Goal: Information Seeking & Learning: Learn about a topic

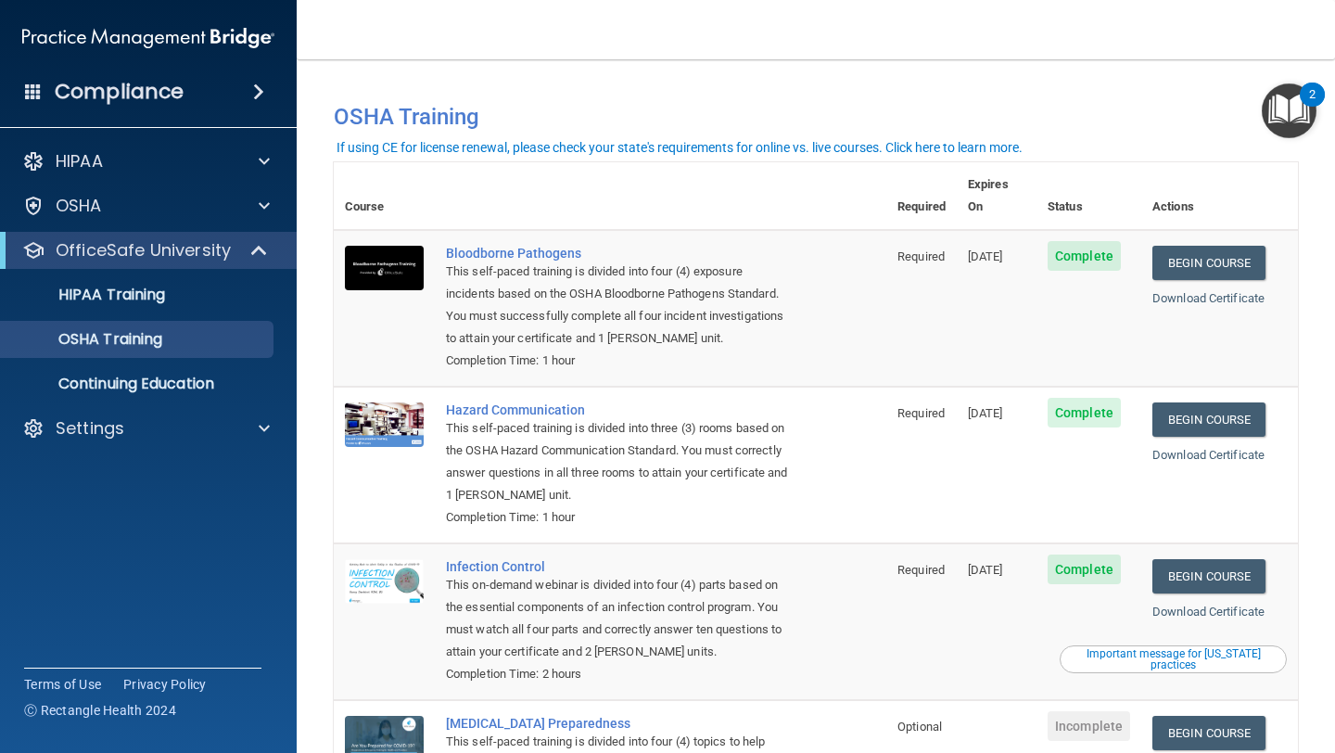
scroll to position [157, 0]
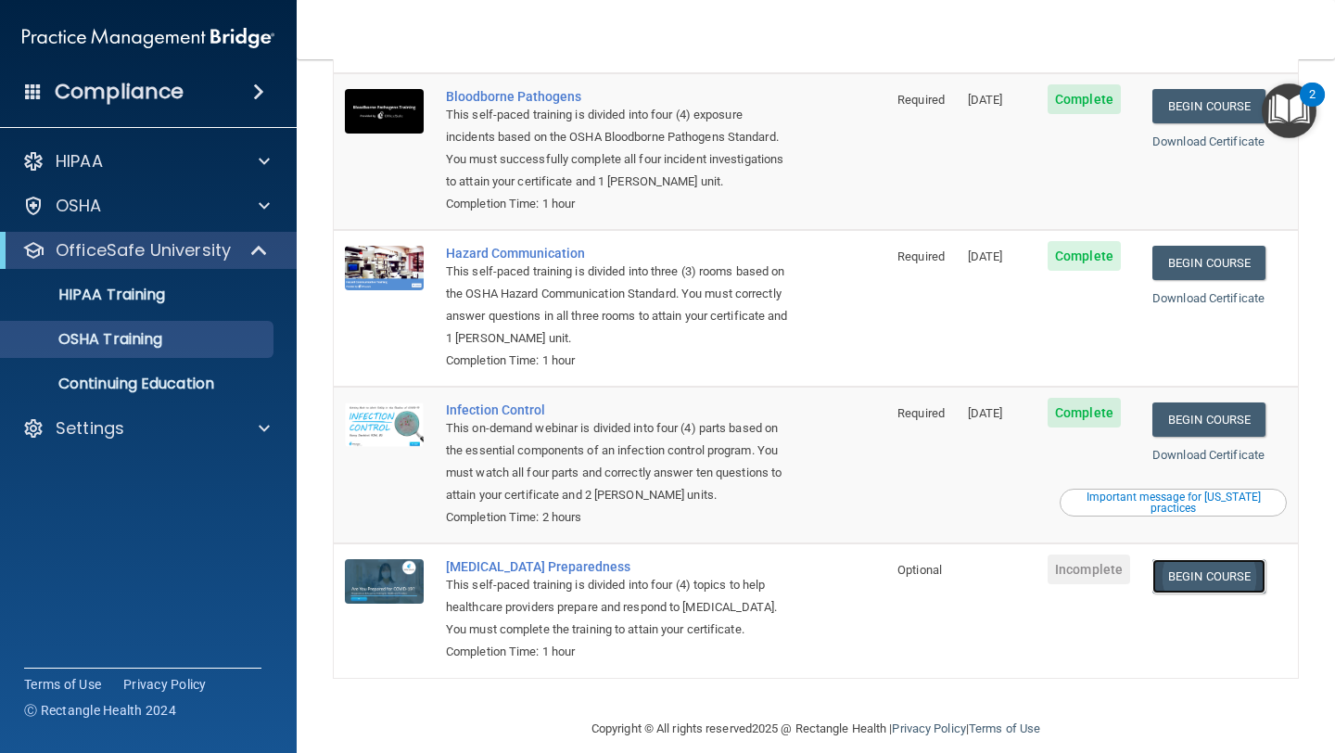
click at [1202, 562] on link "Begin Course" at bounding box center [1208, 576] width 113 height 34
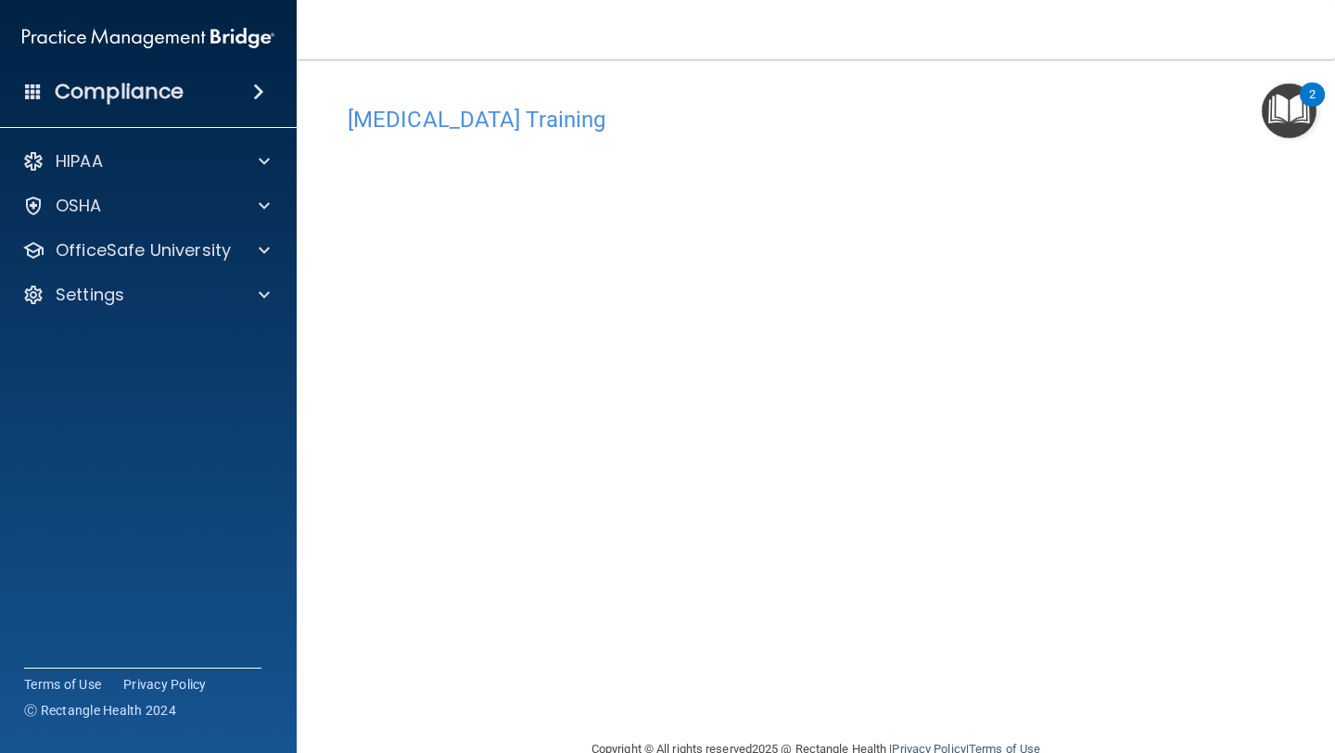
scroll to position [41, 0]
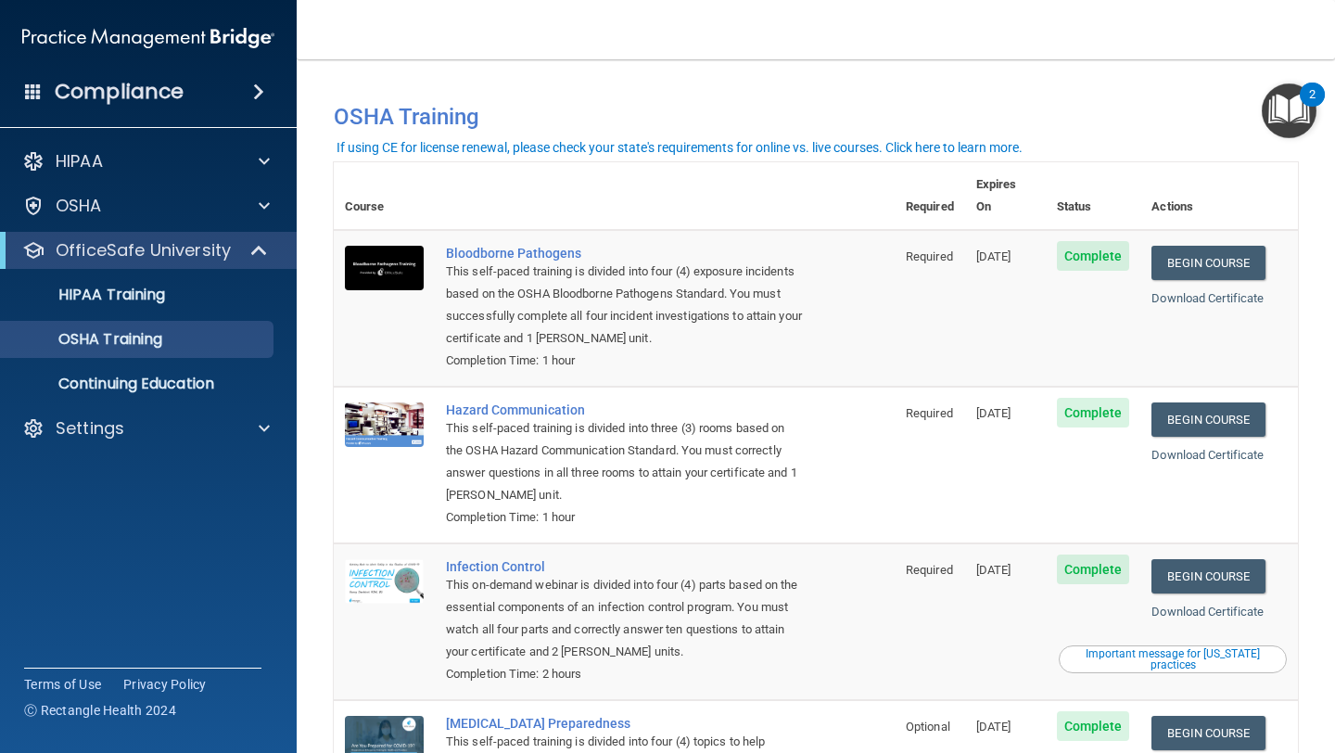
scroll to position [157, 0]
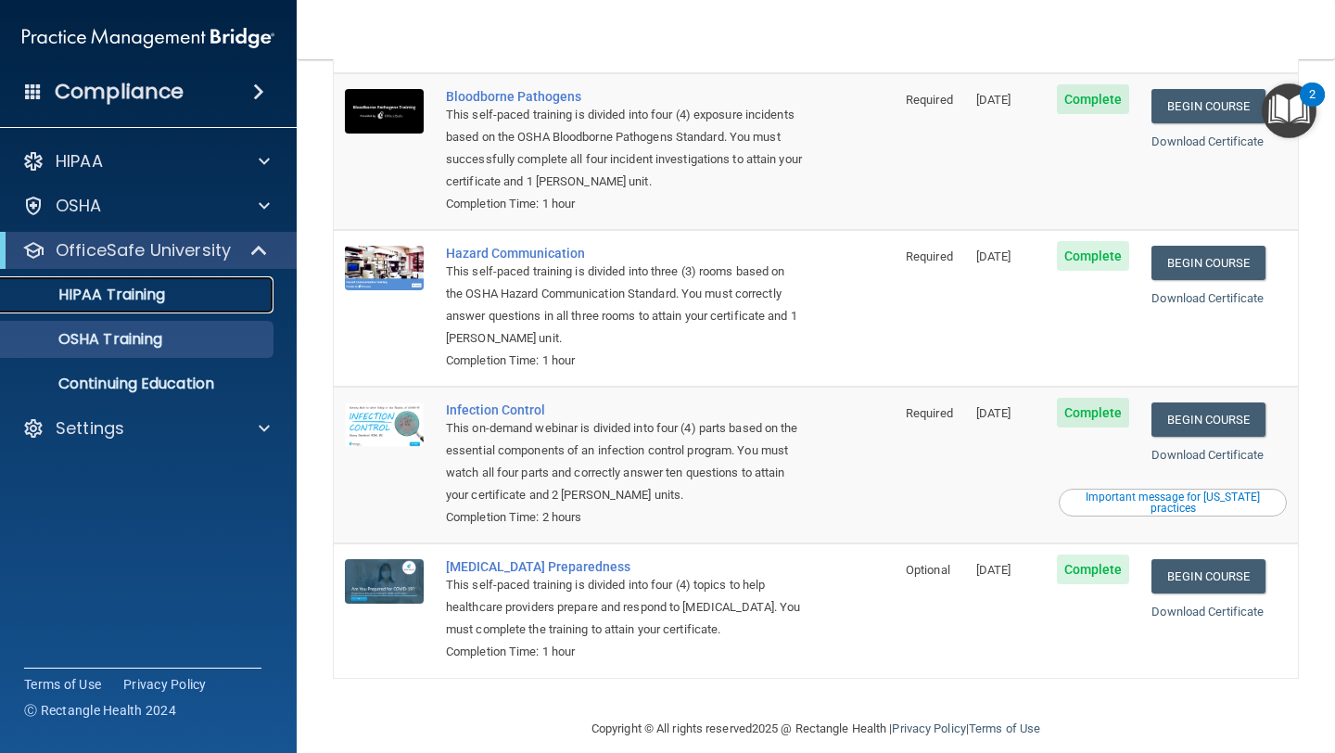
click at [57, 304] on link "HIPAA Training" at bounding box center [127, 294] width 292 height 37
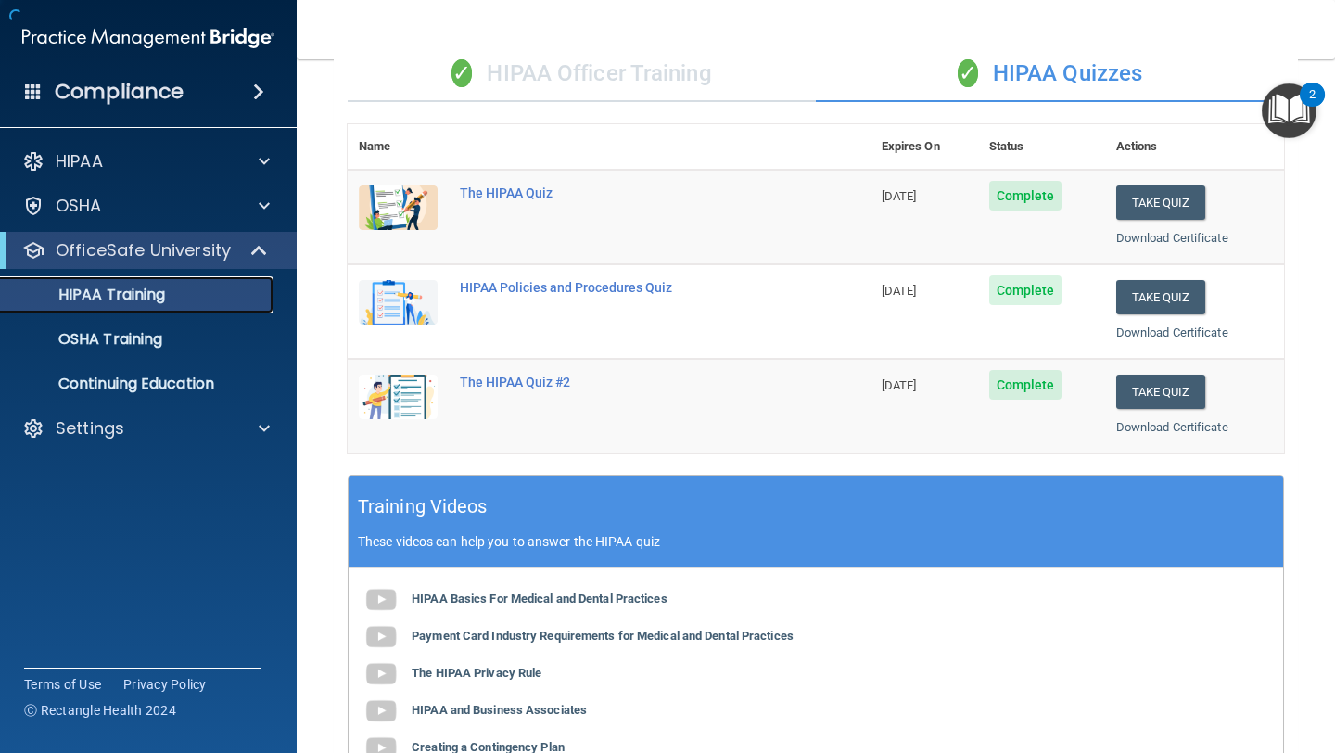
scroll to position [642, 0]
